Goal: Task Accomplishment & Management: Manage account settings

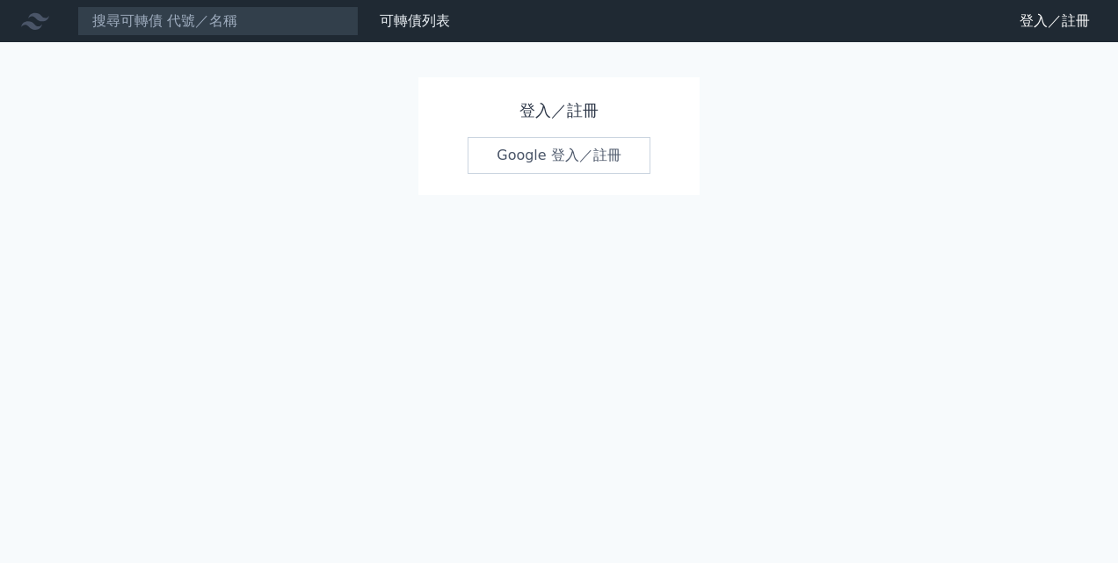
click at [513, 146] on link "Google 登入／註冊" at bounding box center [559, 155] width 183 height 37
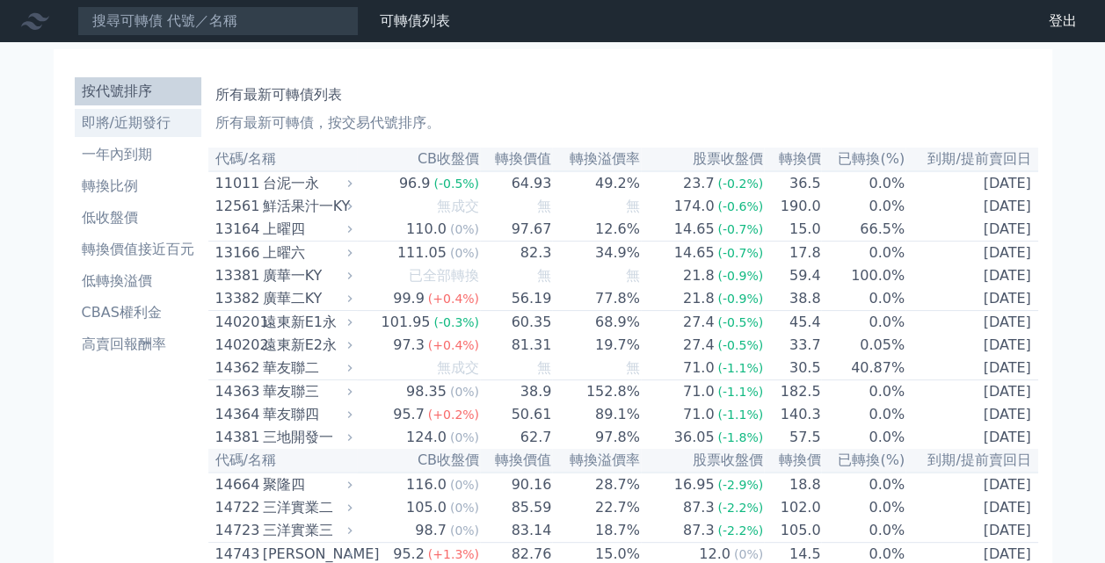
click at [128, 128] on li "即將/近期發行" at bounding box center [138, 123] width 127 height 21
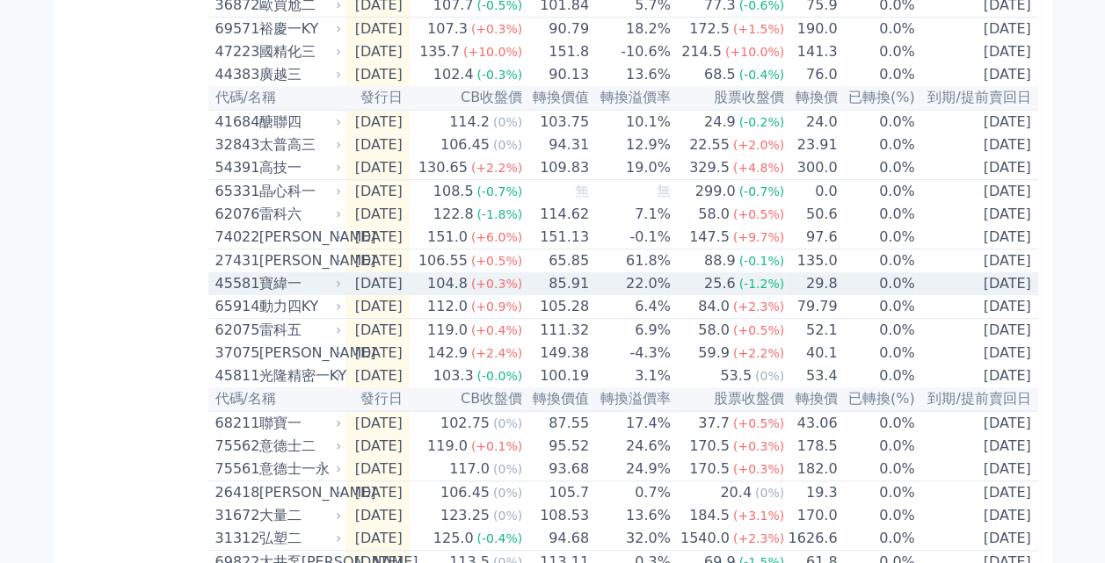
scroll to position [264, 0]
